Goal: Information Seeking & Learning: Learn about a topic

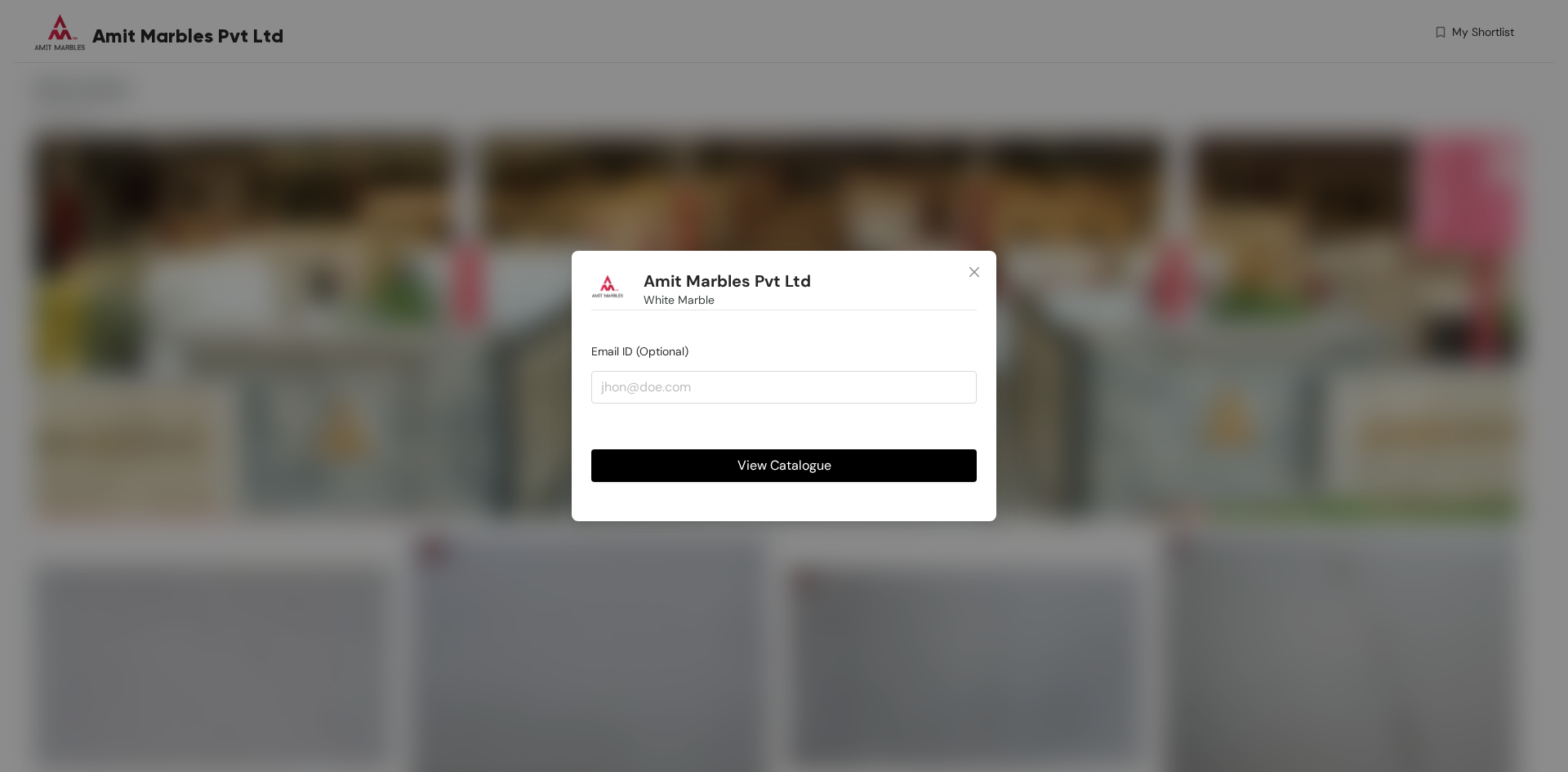
click at [809, 458] on span "View Catalogue" at bounding box center [784, 465] width 94 height 20
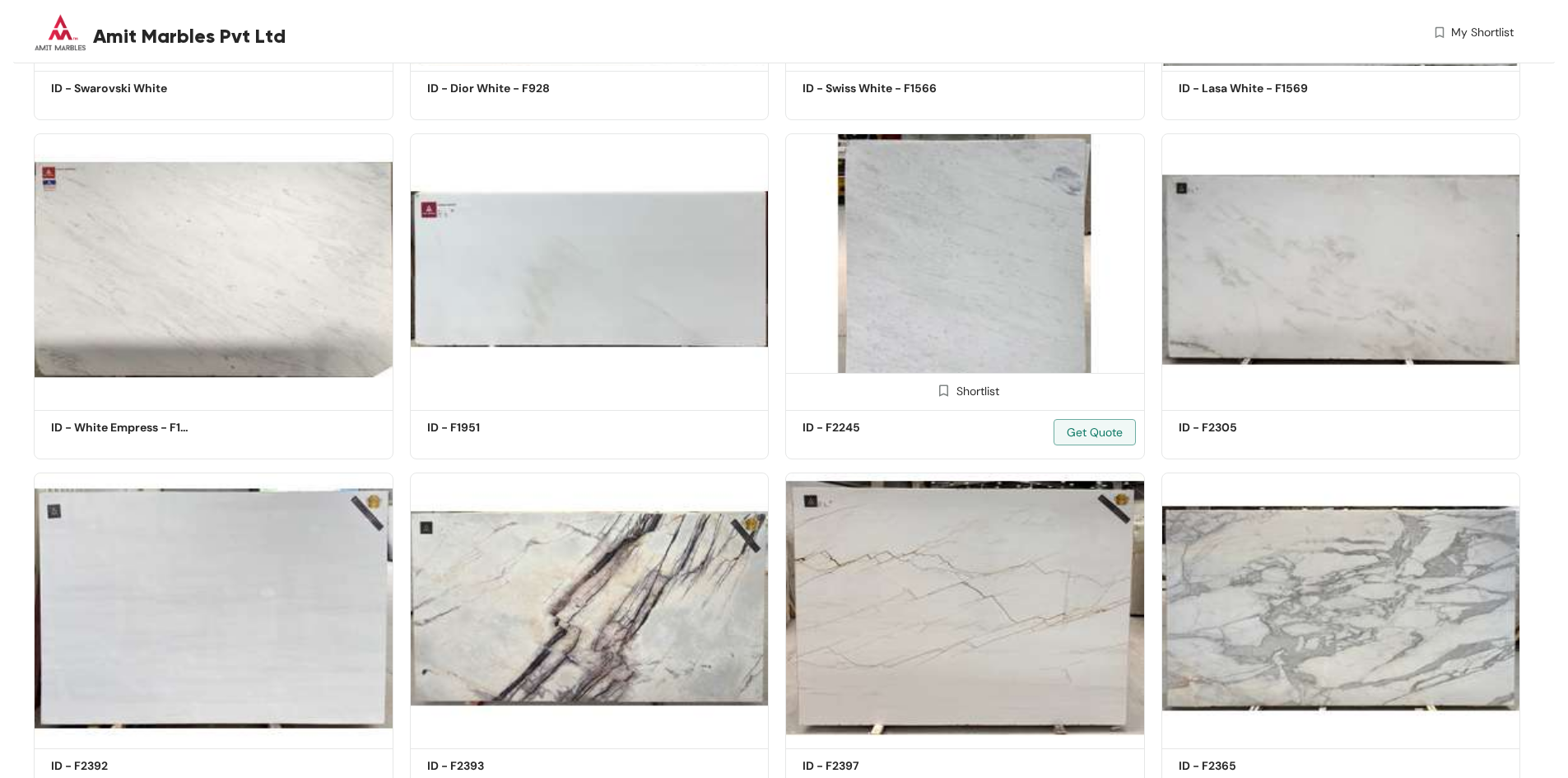
scroll to position [491, 0]
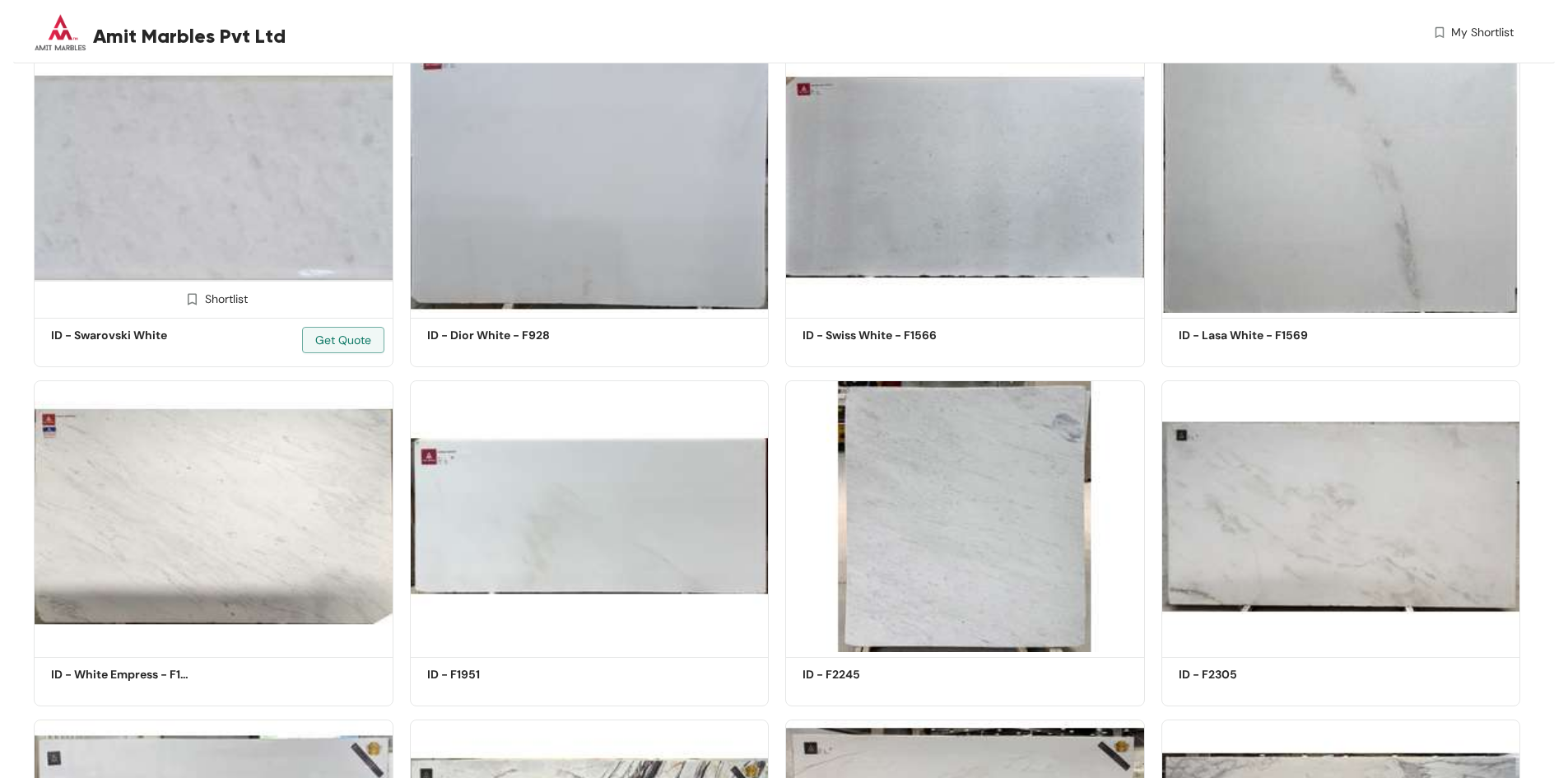
click at [157, 133] on img at bounding box center [213, 178] width 360 height 271
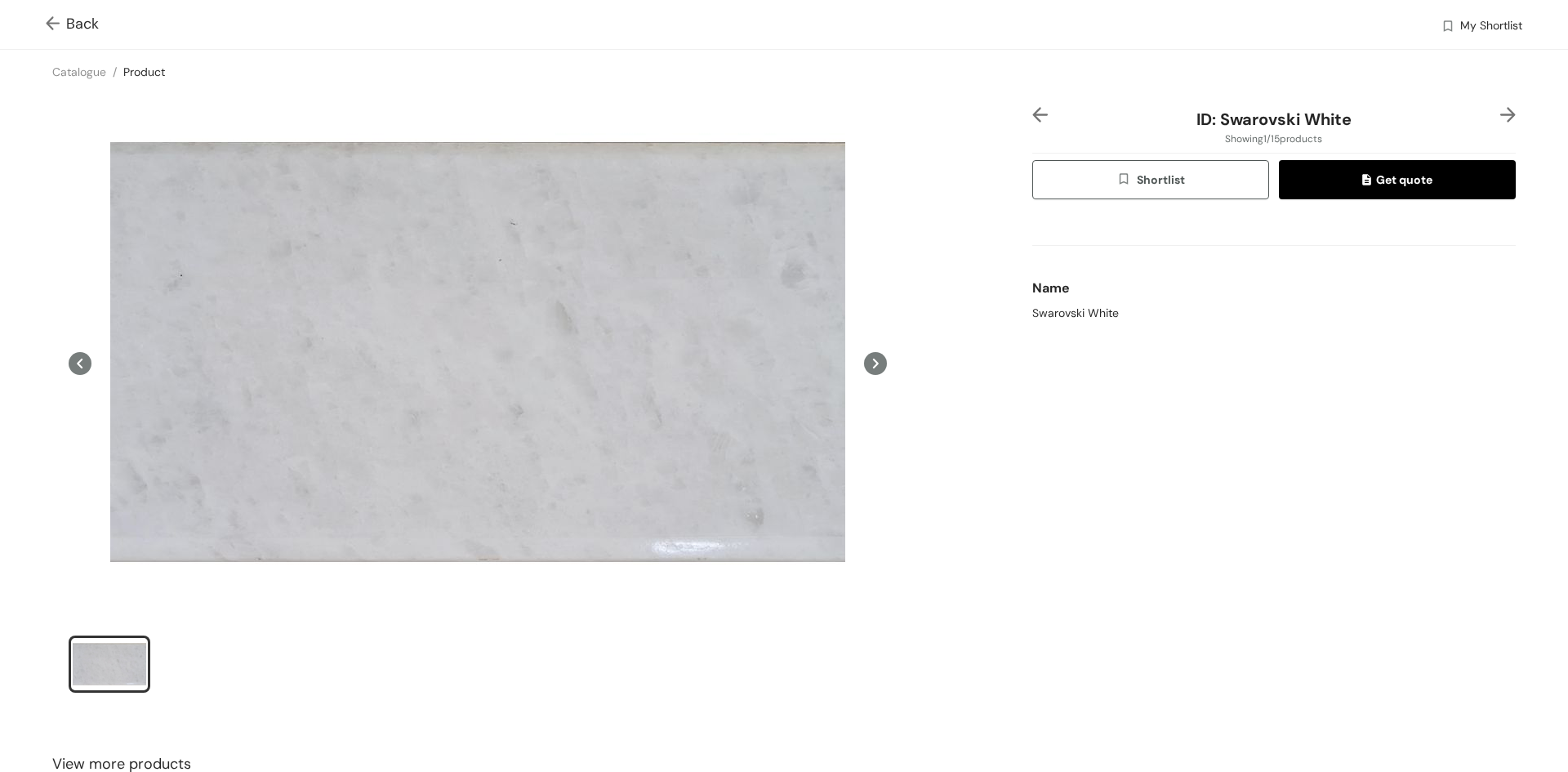
click at [58, 25] on img at bounding box center [56, 25] width 20 height 17
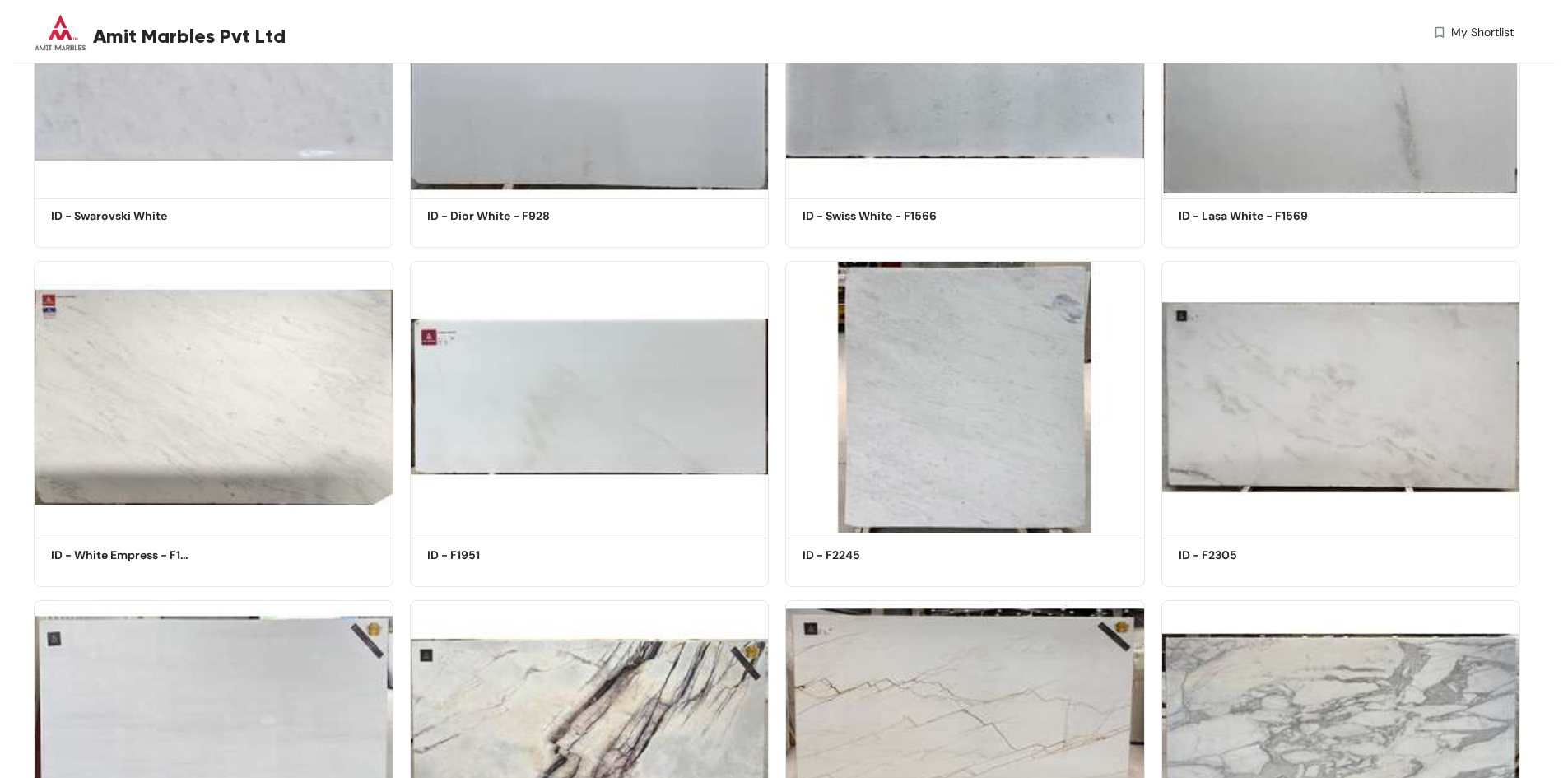
scroll to position [574, 0]
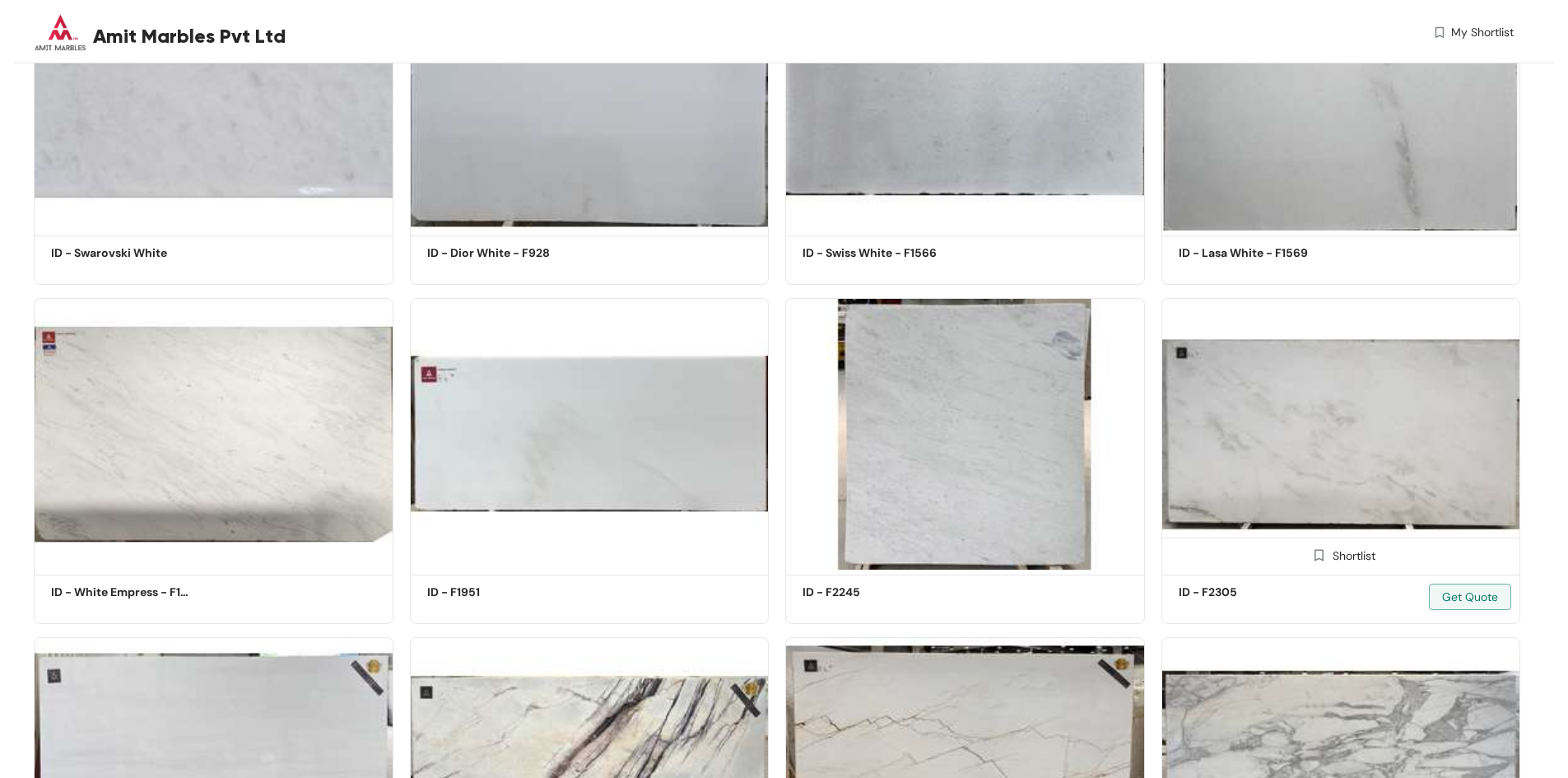
click at [1328, 446] on img at bounding box center [1341, 434] width 360 height 271
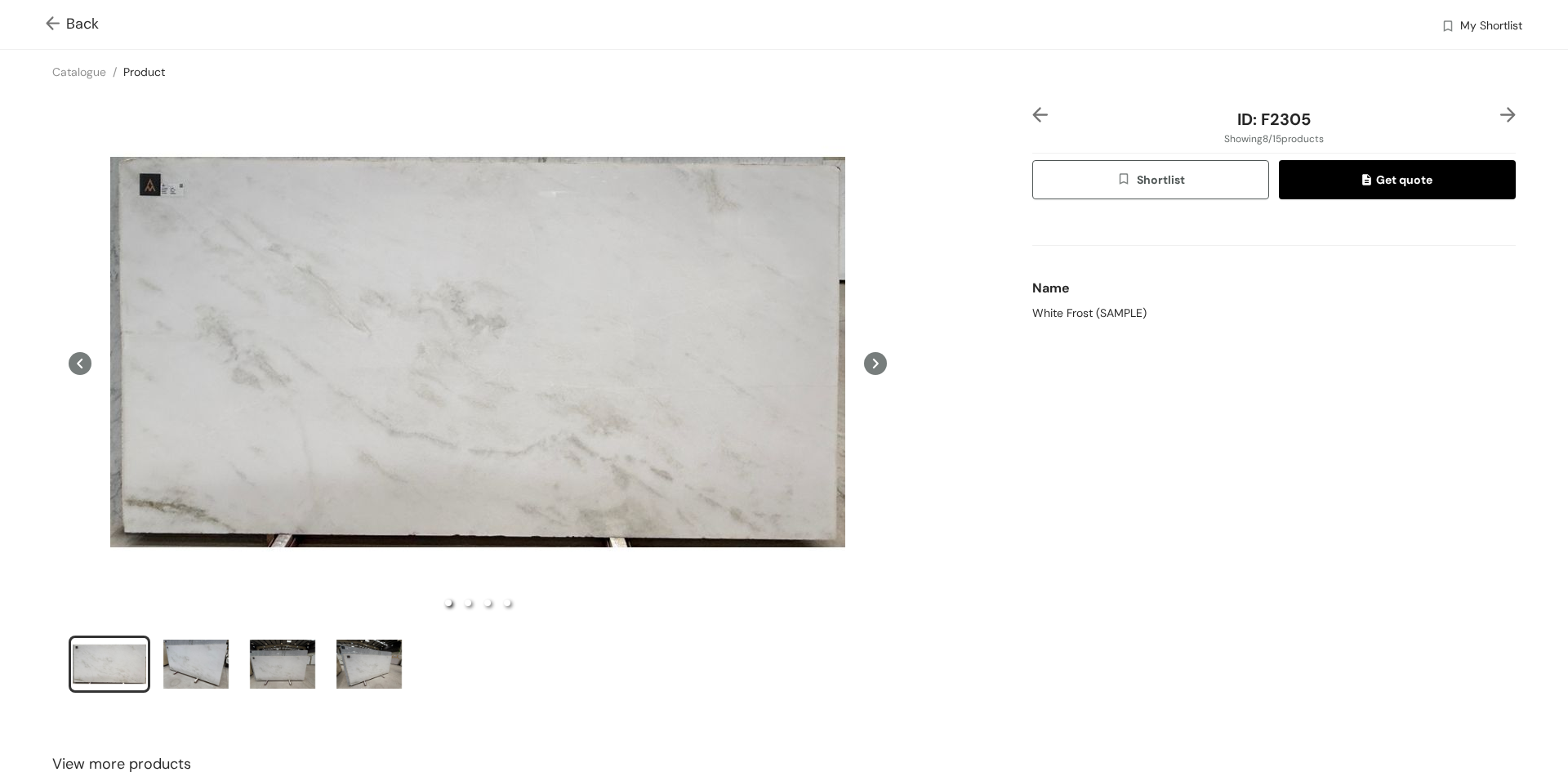
click at [56, 22] on img at bounding box center [56, 25] width 20 height 17
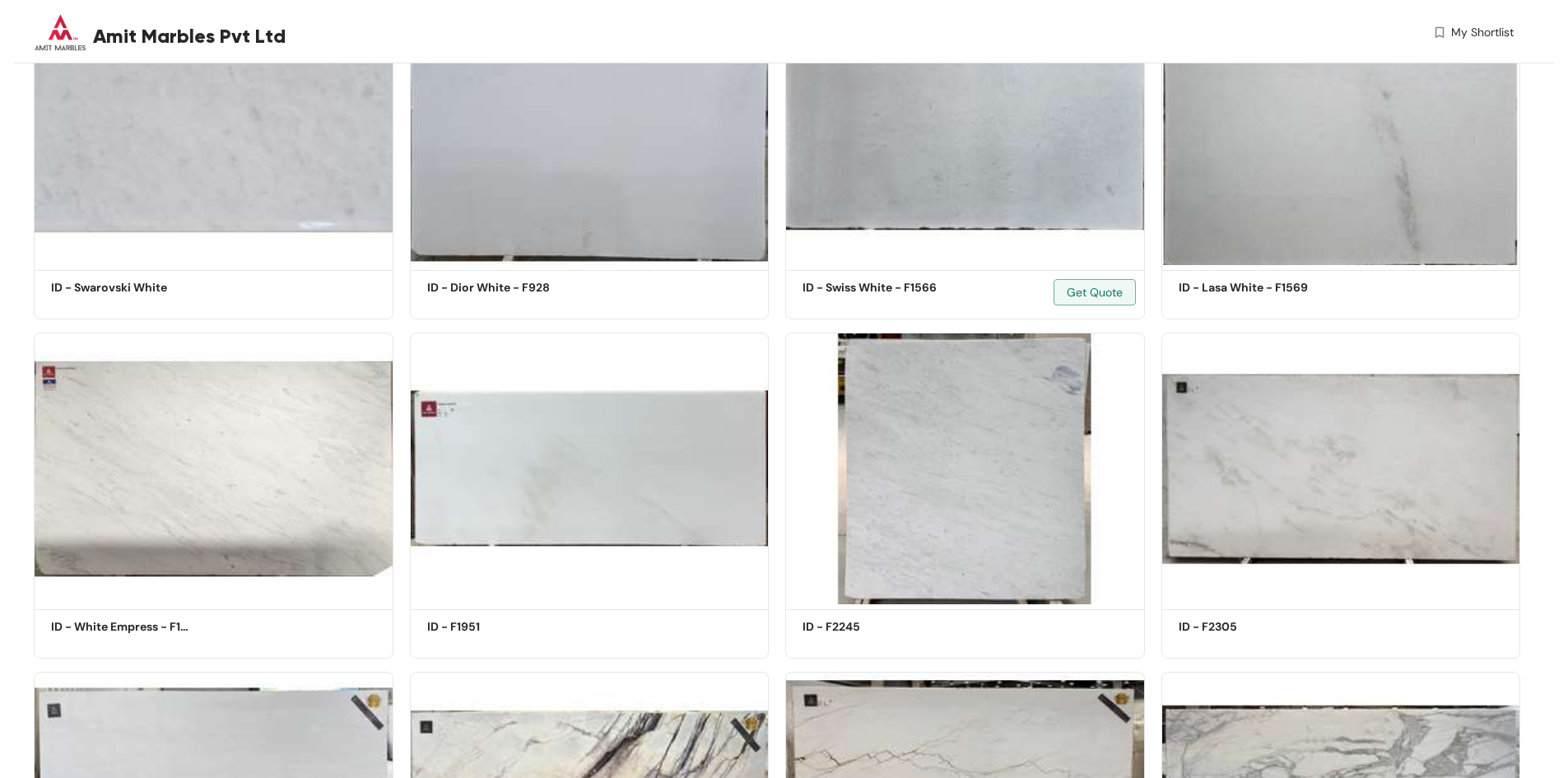
scroll to position [494, 0]
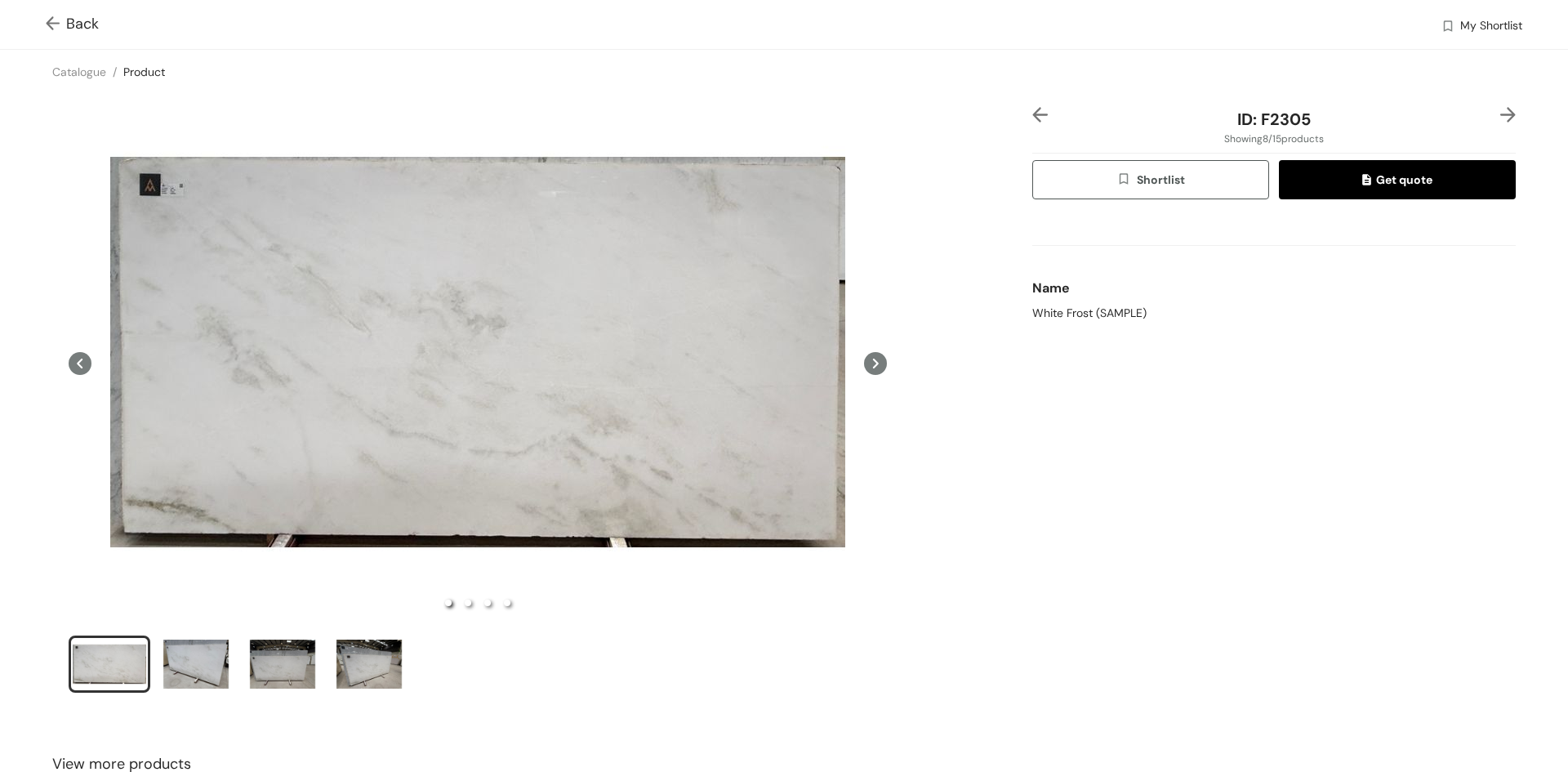
click at [59, 20] on img at bounding box center [56, 25] width 20 height 17
click at [49, 23] on img at bounding box center [56, 25] width 20 height 17
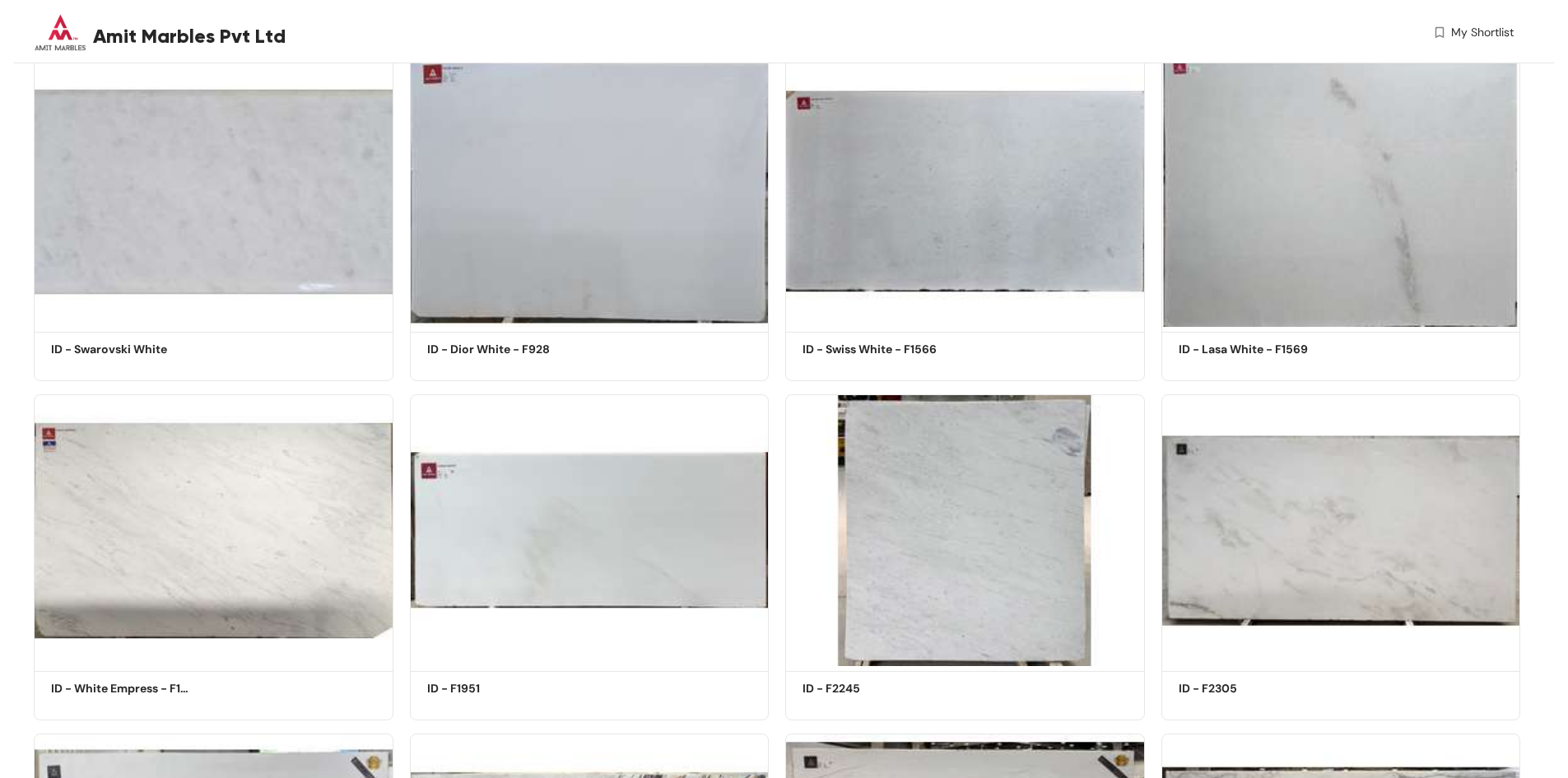
scroll to position [483, 0]
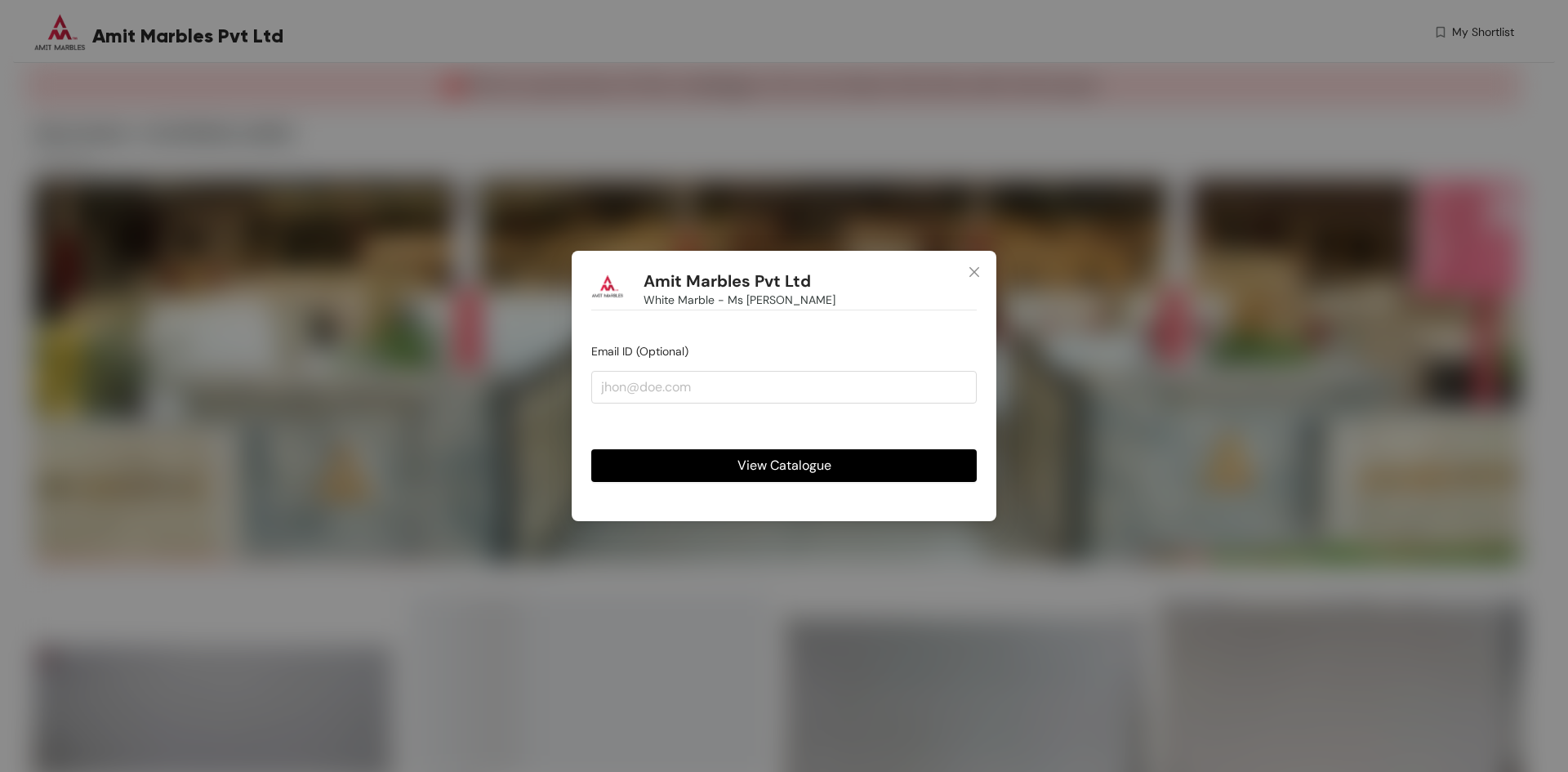
click at [820, 458] on span "View Catalogue" at bounding box center [784, 465] width 94 height 20
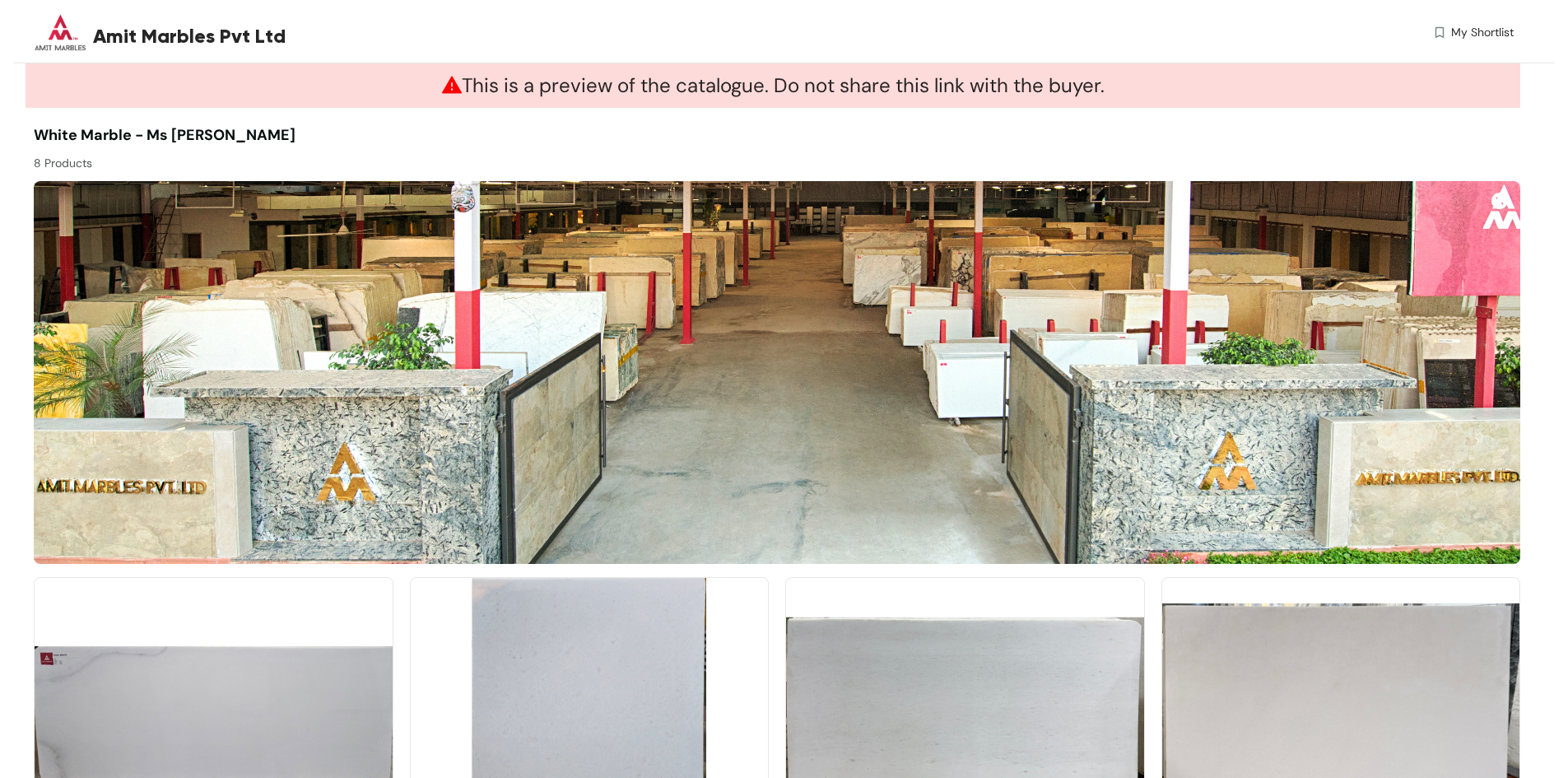
click at [1474, 29] on span "My Shortlist" at bounding box center [1482, 33] width 63 height 17
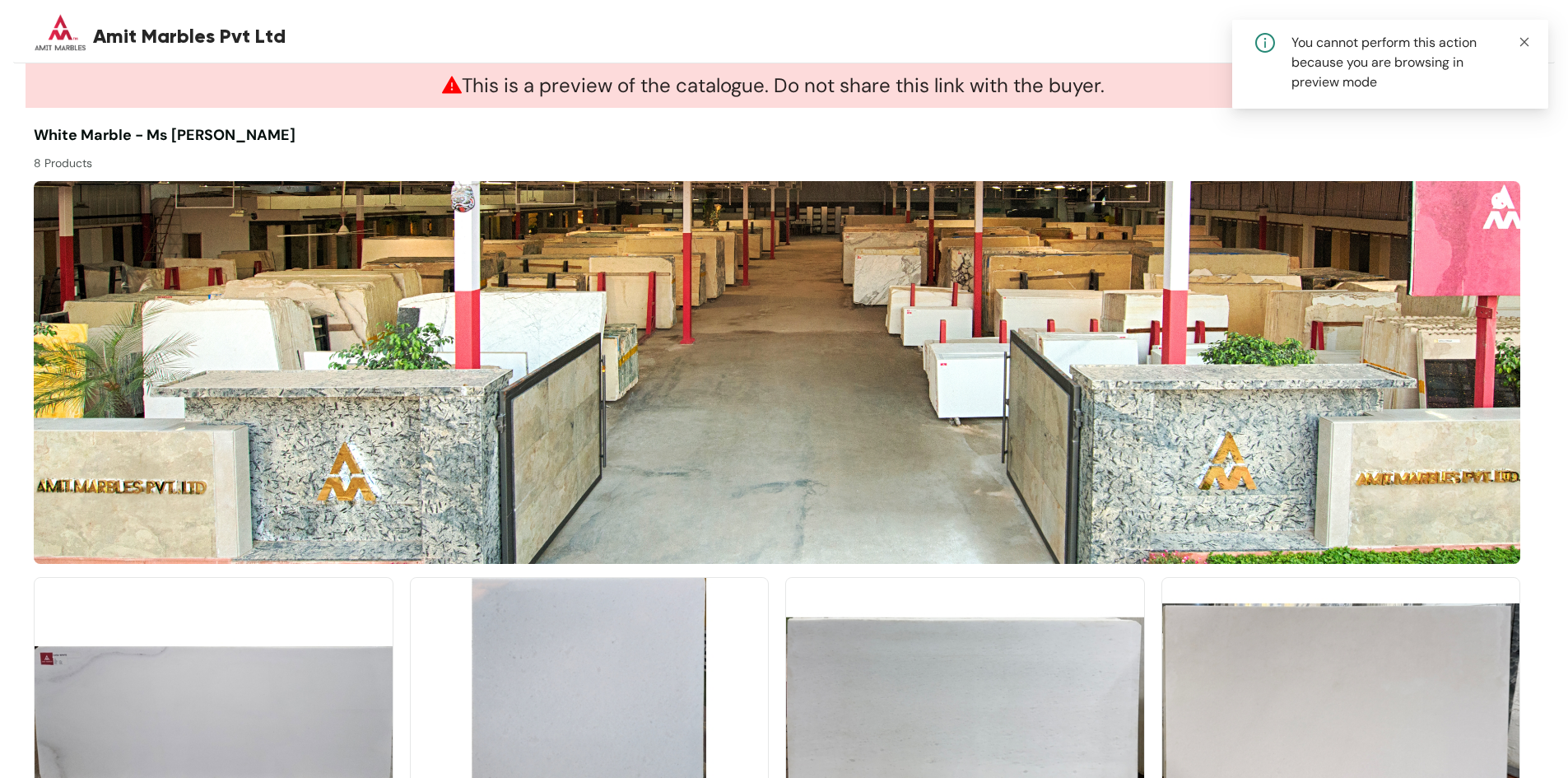
click at [1528, 41] on icon "close" at bounding box center [1524, 41] width 11 height 11
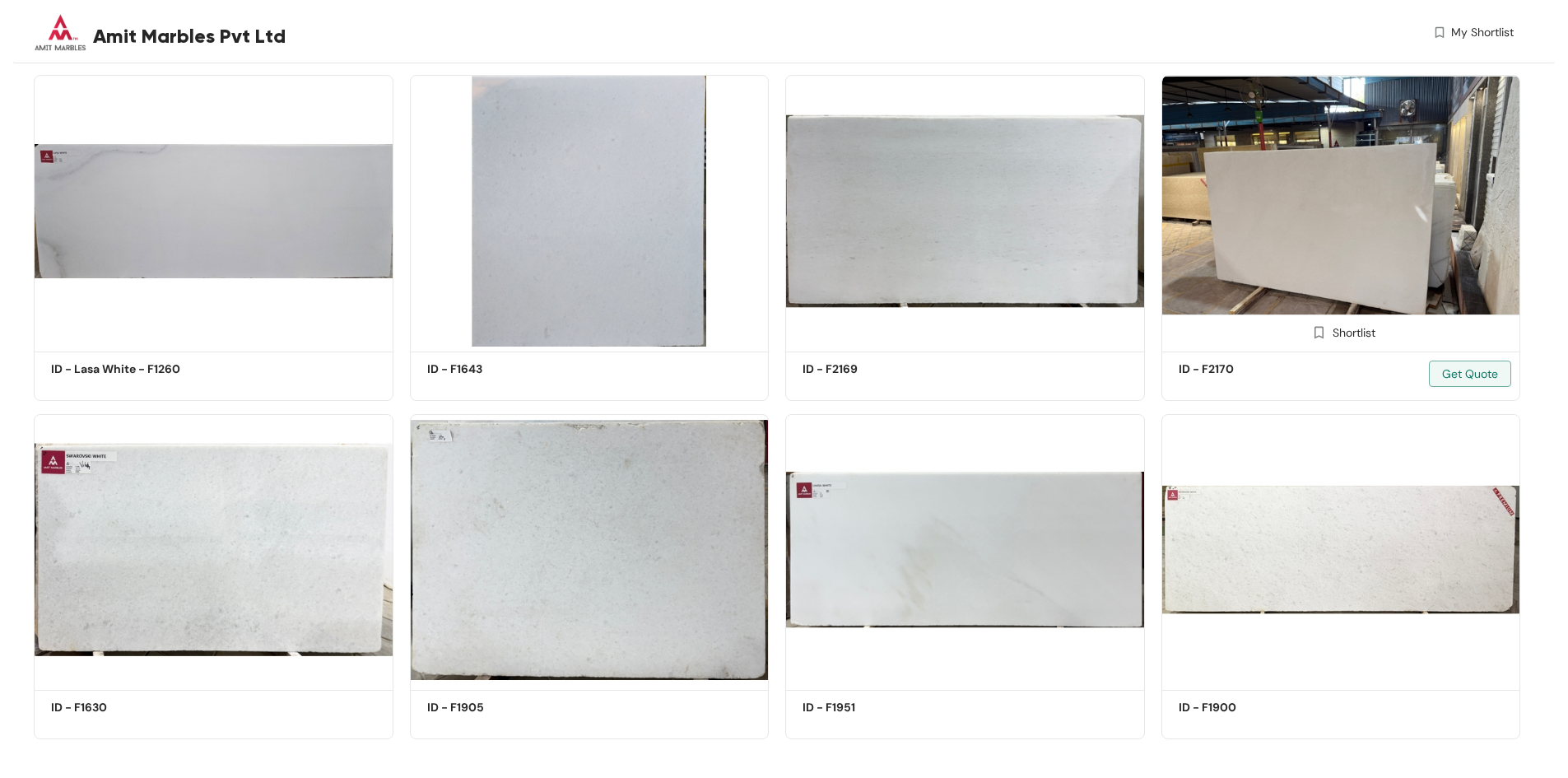
scroll to position [516, 0]
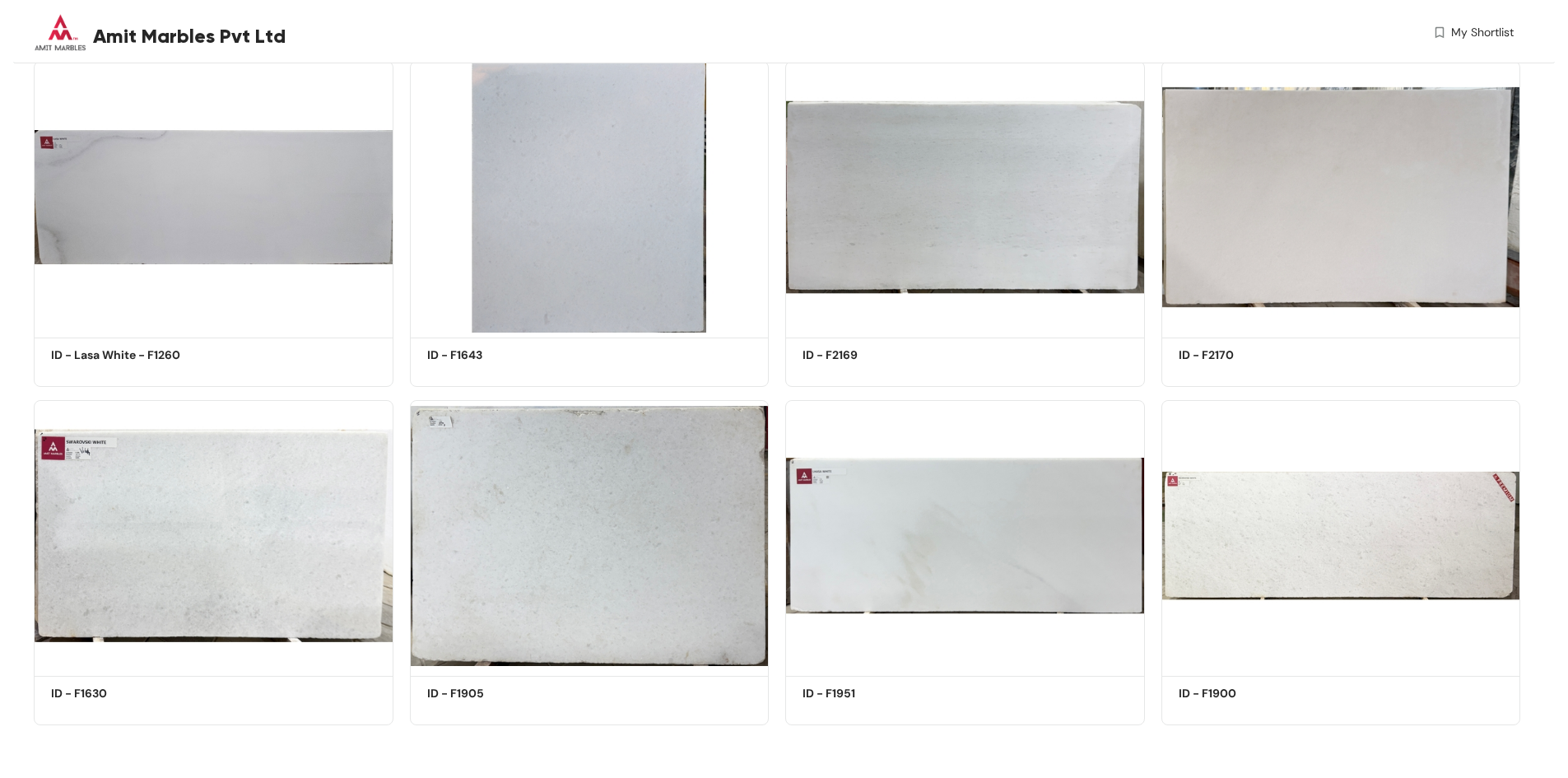
click at [1448, 30] on span "My Shortlist" at bounding box center [1473, 33] width 82 height 17
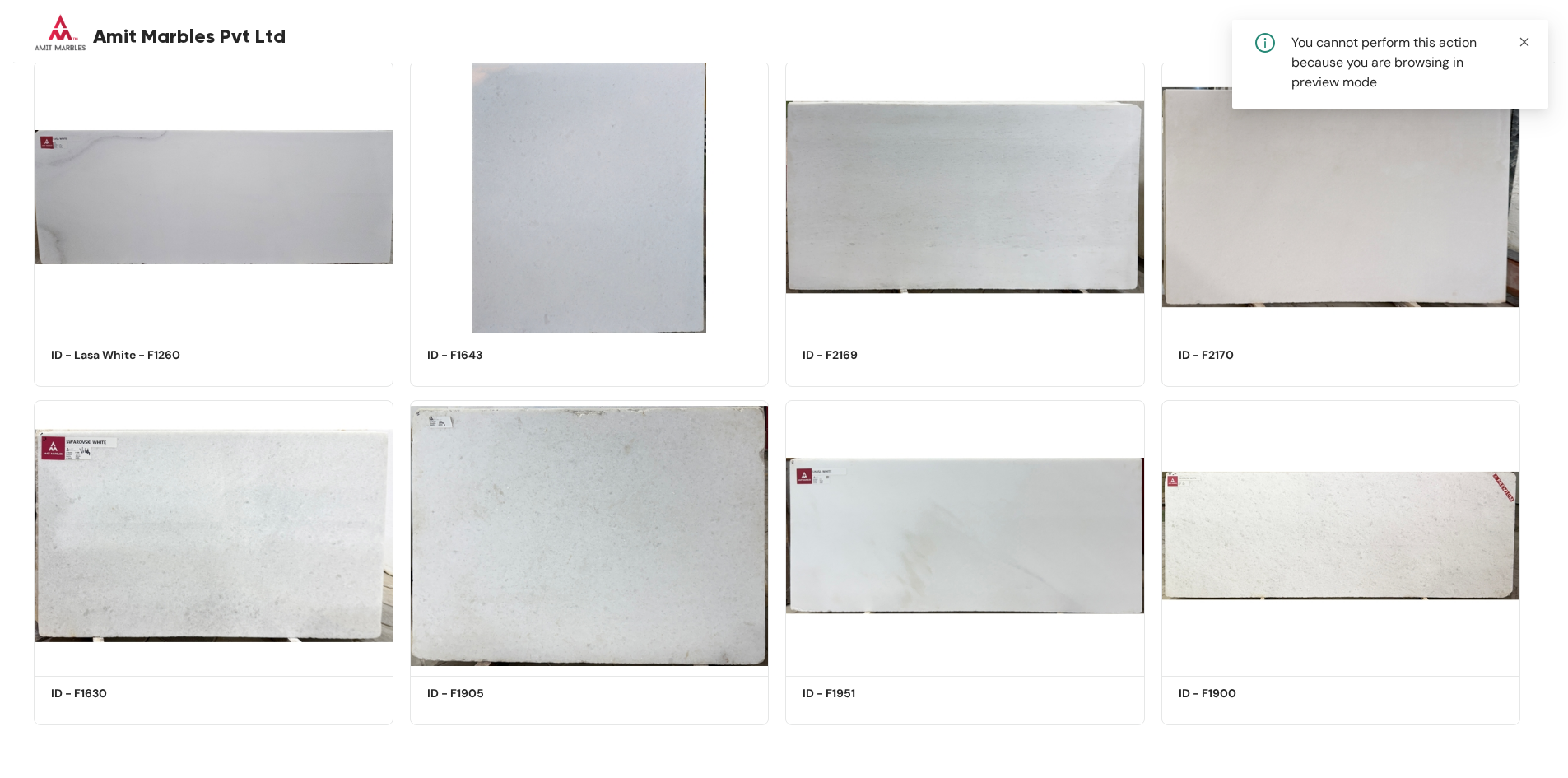
click at [1527, 37] on icon "close" at bounding box center [1524, 41] width 11 height 11
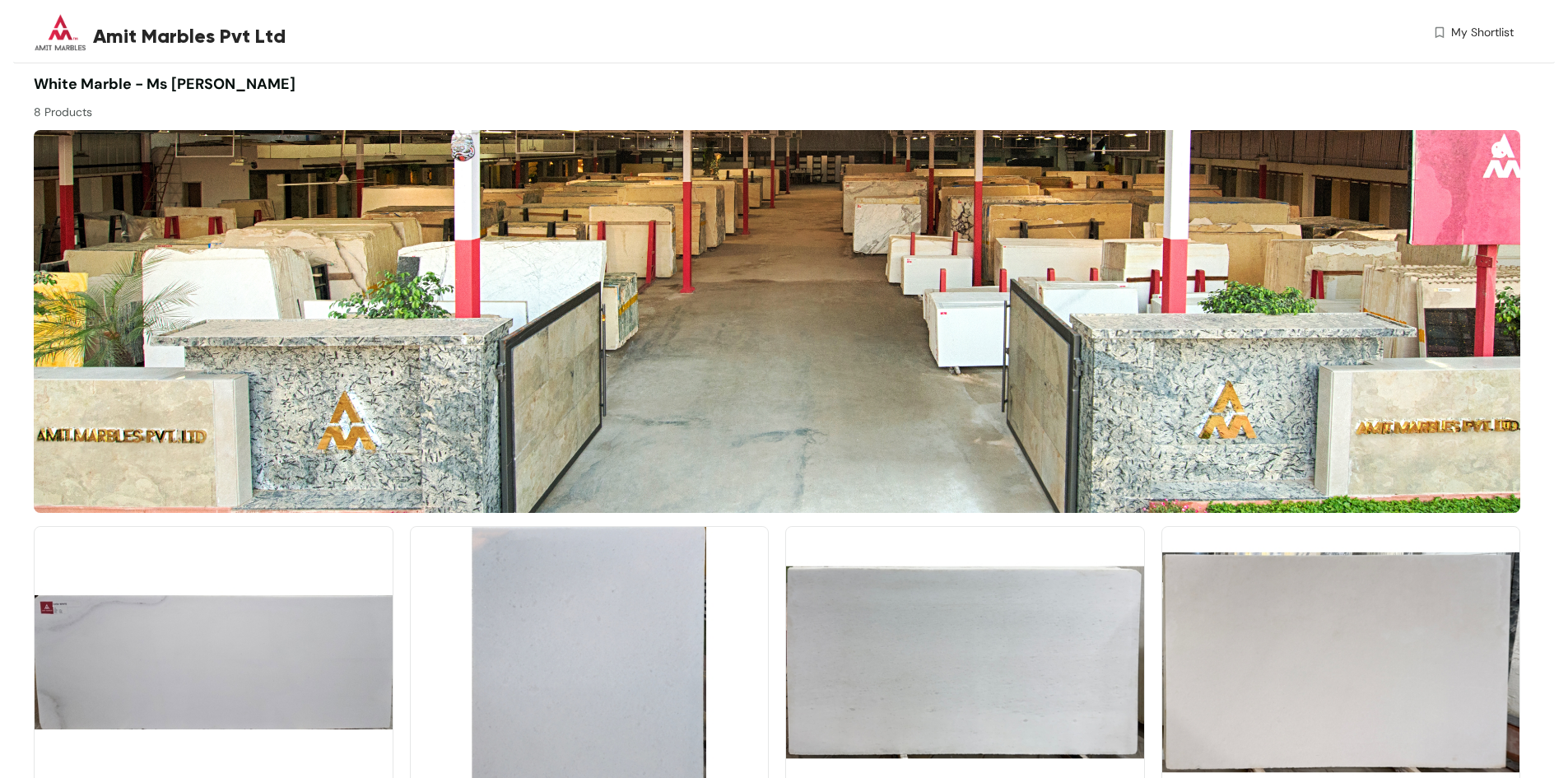
scroll to position [0, 0]
